Goal: Use online tool/utility: Utilize a website feature to perform a specific function

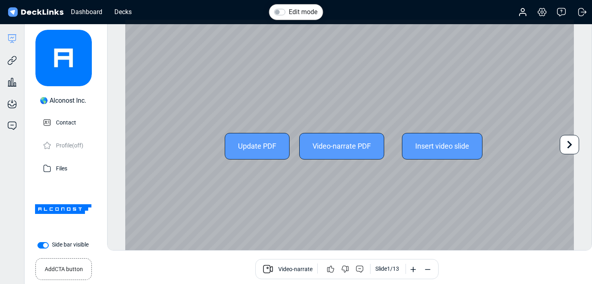
click at [569, 146] on icon at bounding box center [569, 145] width 5 height 8
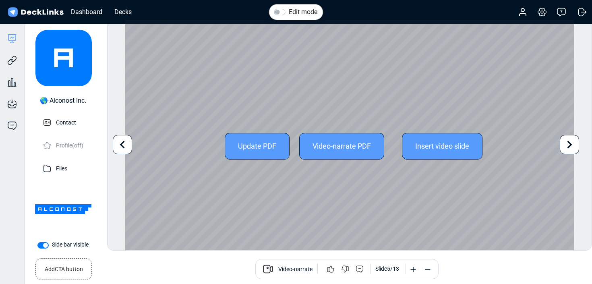
click at [569, 146] on icon at bounding box center [569, 145] width 5 height 8
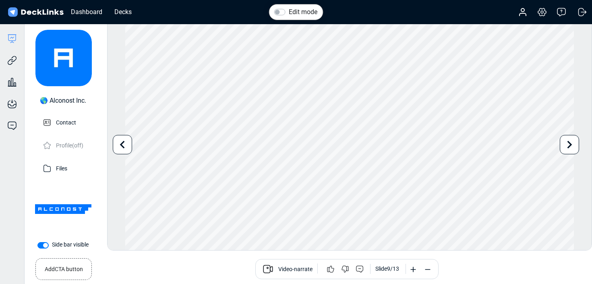
click at [124, 142] on icon at bounding box center [122, 144] width 15 height 15
click at [123, 143] on icon at bounding box center [122, 144] width 15 height 15
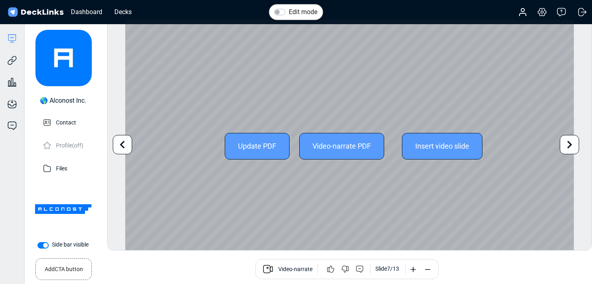
click at [122, 144] on icon at bounding box center [122, 144] width 15 height 15
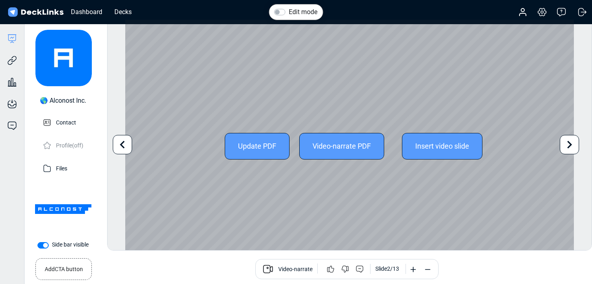
click at [122, 144] on icon at bounding box center [122, 144] width 15 height 15
click at [125, 144] on div "Update PDF Video-narrate PDF Insert video slide" at bounding box center [349, 146] width 449 height 252
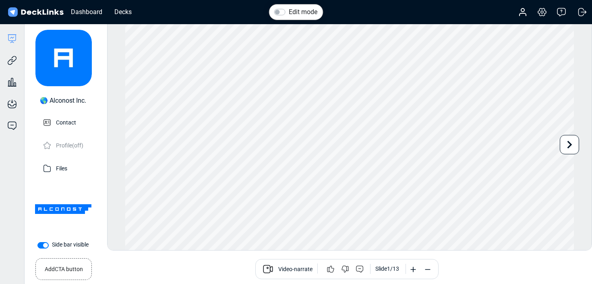
click at [562, 143] on icon at bounding box center [569, 144] width 15 height 15
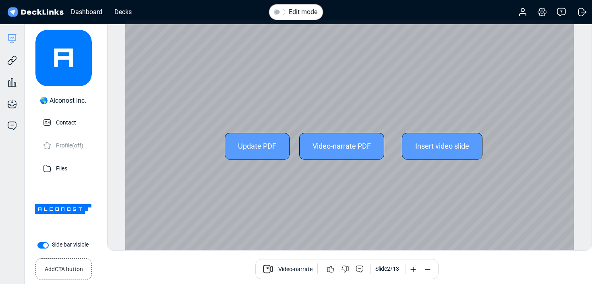
click at [564, 145] on div "Update PDF Video-narrate PDF Insert video slide Use the left/right arrows to na…" at bounding box center [349, 146] width 449 height 252
click at [566, 147] on icon at bounding box center [569, 144] width 15 height 15
click at [567, 147] on icon at bounding box center [569, 144] width 15 height 15
click at [567, 147] on div "Update PDF Video-narrate PDF Insert video slide Use the left/right arrows to na…" at bounding box center [349, 146] width 449 height 252
click at [568, 146] on icon at bounding box center [569, 144] width 15 height 15
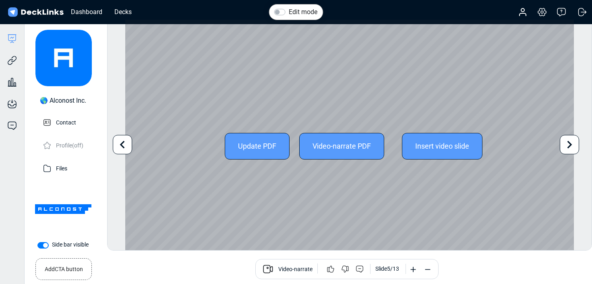
click at [565, 149] on icon at bounding box center [569, 144] width 15 height 15
click at [569, 146] on icon at bounding box center [569, 145] width 5 height 8
click at [568, 148] on icon at bounding box center [569, 144] width 15 height 15
click at [569, 147] on icon at bounding box center [569, 144] width 15 height 15
click at [568, 146] on icon at bounding box center [569, 145] width 5 height 8
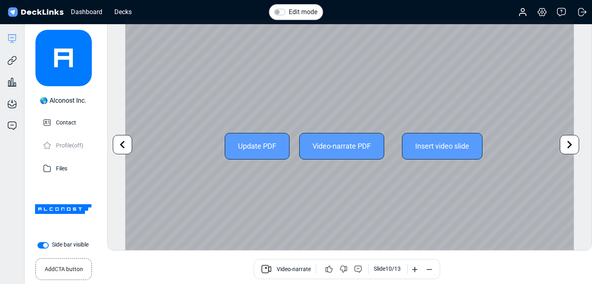
click at [571, 142] on icon at bounding box center [569, 144] width 15 height 15
click at [569, 146] on icon at bounding box center [569, 145] width 5 height 8
click at [571, 149] on icon at bounding box center [569, 144] width 15 height 15
